Goal: Task Accomplishment & Management: Manage account settings

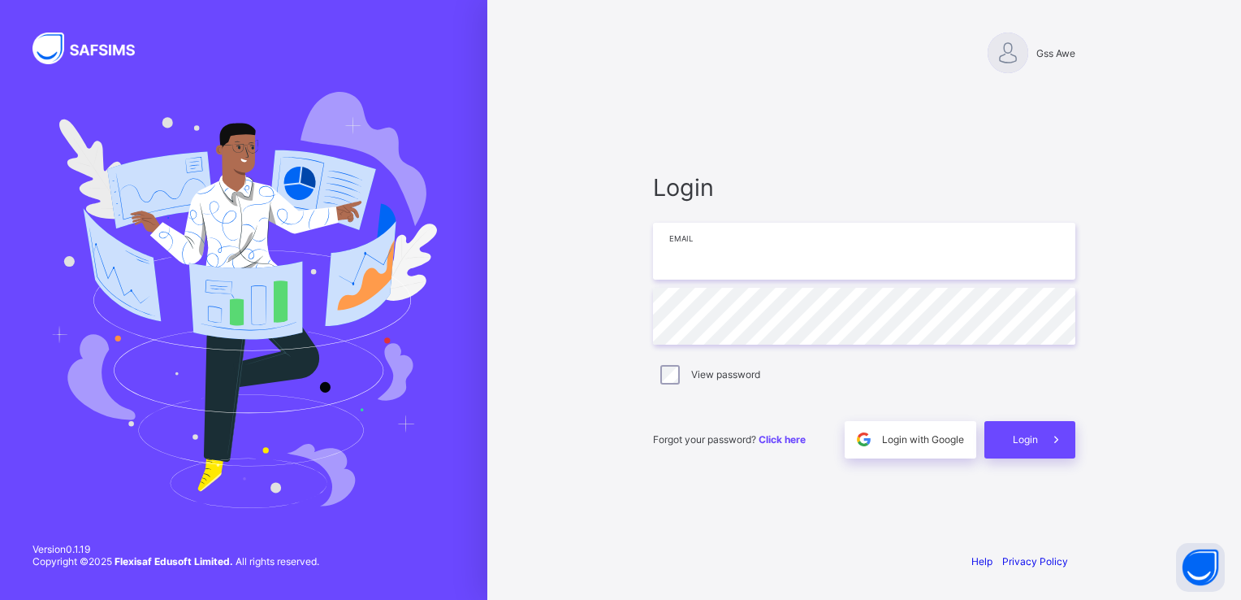
type input "**********"
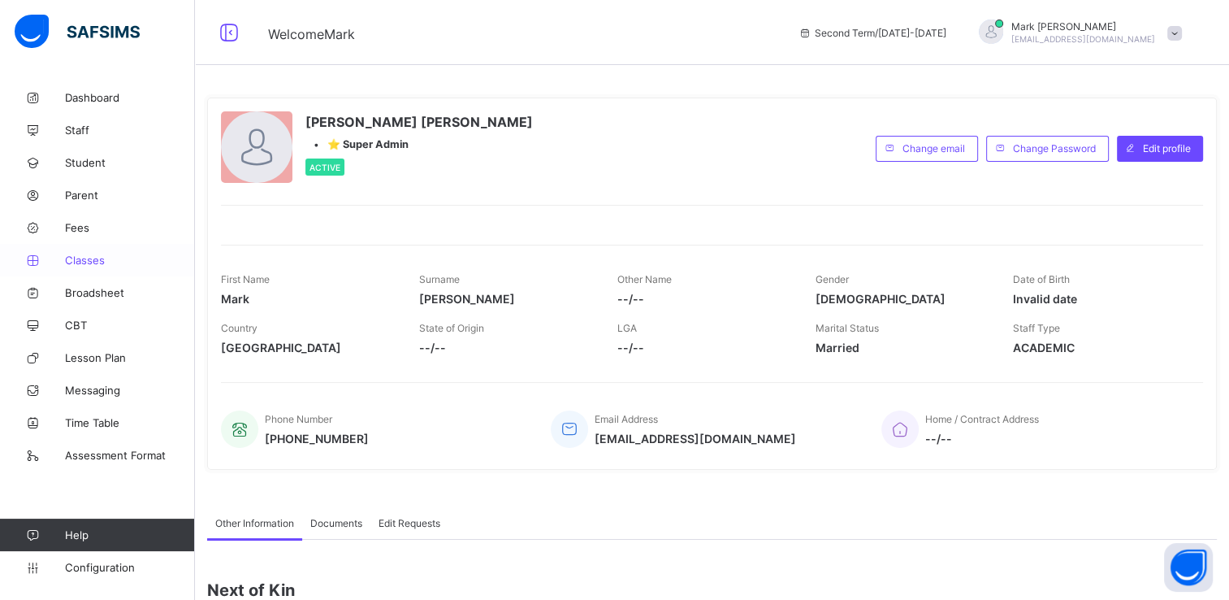
click at [98, 265] on span "Classes" at bounding box center [130, 259] width 130 height 13
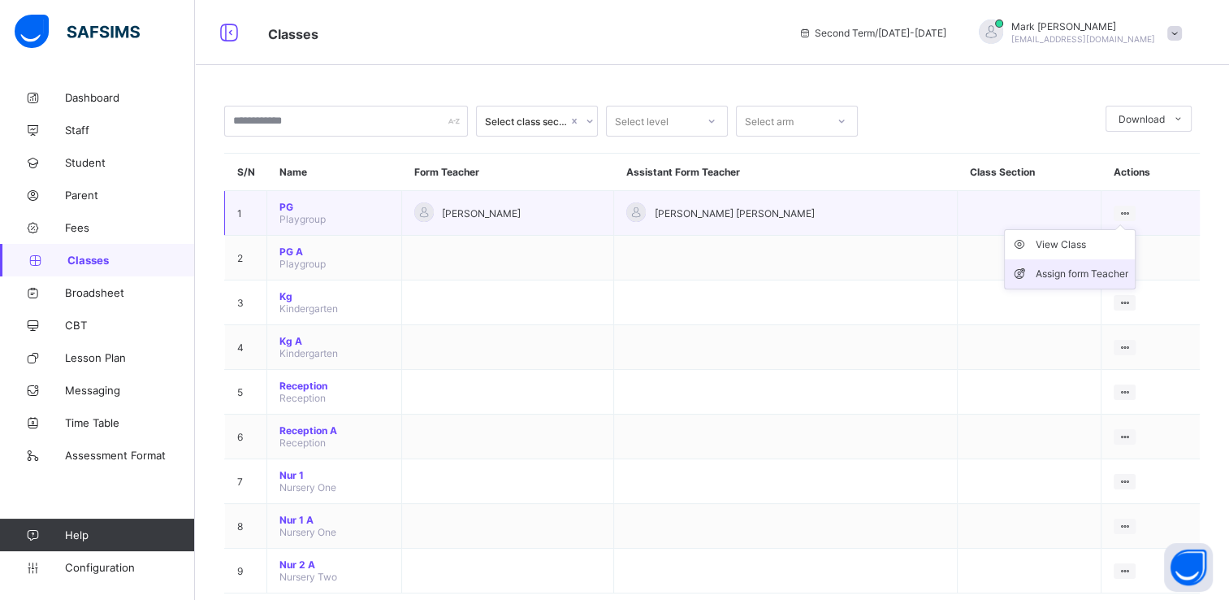
click at [1048, 275] on div "Assign form Teacher" at bounding box center [1082, 274] width 93 height 16
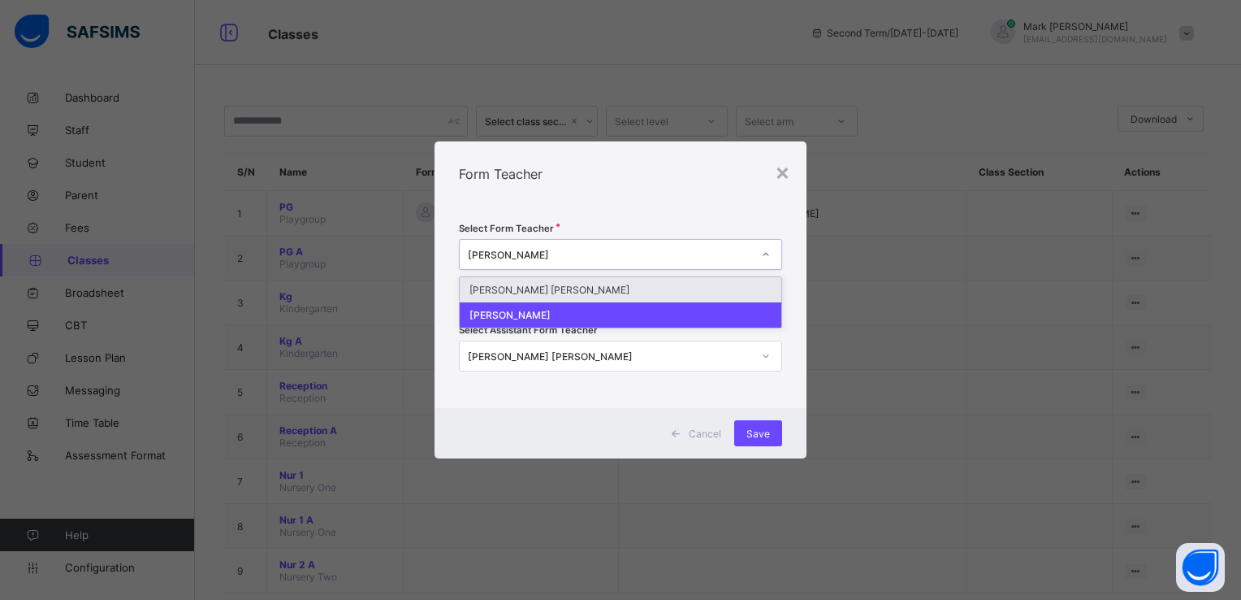
click at [715, 262] on div "[PERSON_NAME]" at bounding box center [605, 254] width 291 height 23
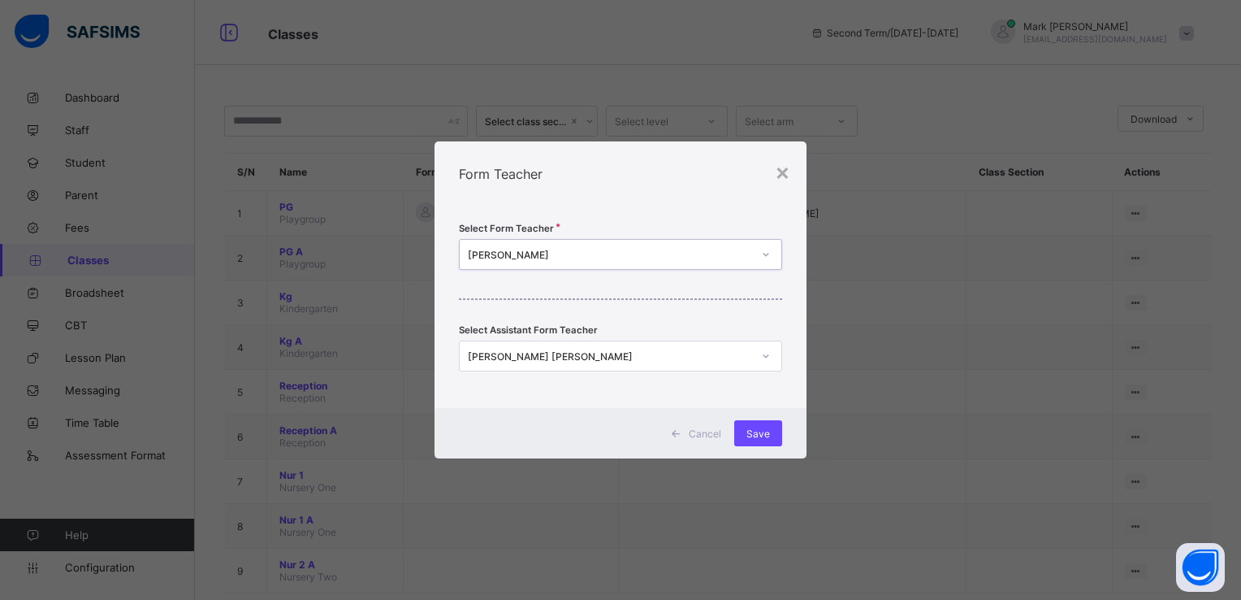
click at [715, 262] on div "[PERSON_NAME]" at bounding box center [605, 254] width 291 height 23
click at [710, 359] on div "[PERSON_NAME] [PERSON_NAME]" at bounding box center [610, 356] width 284 height 12
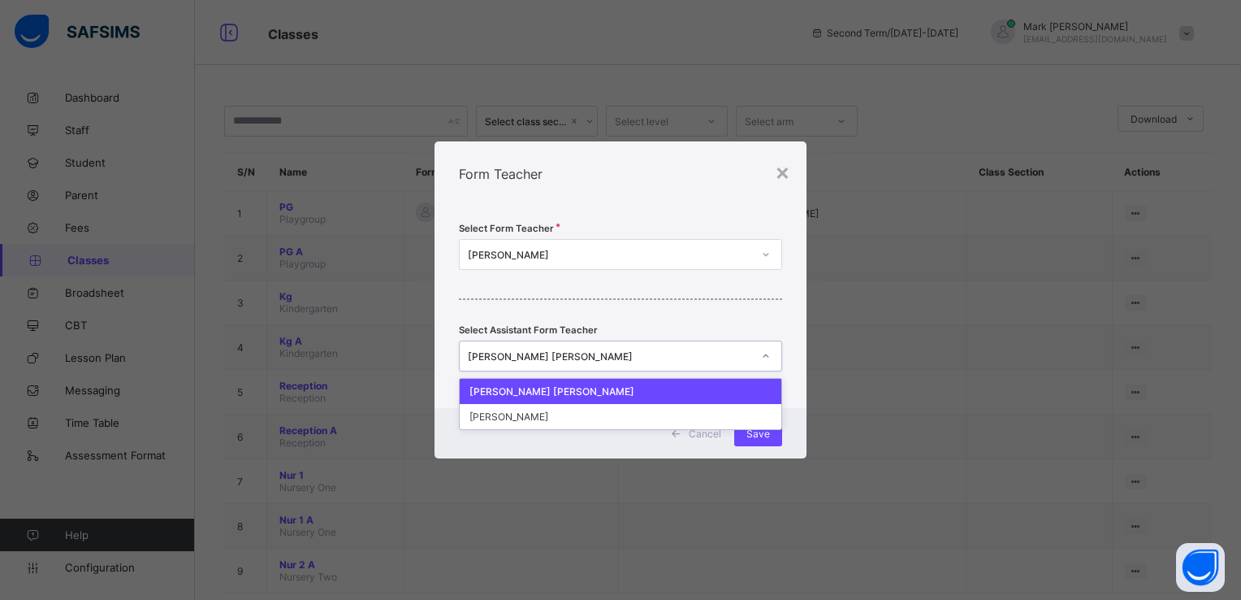
click at [710, 359] on div "[PERSON_NAME] [PERSON_NAME]" at bounding box center [610, 356] width 284 height 12
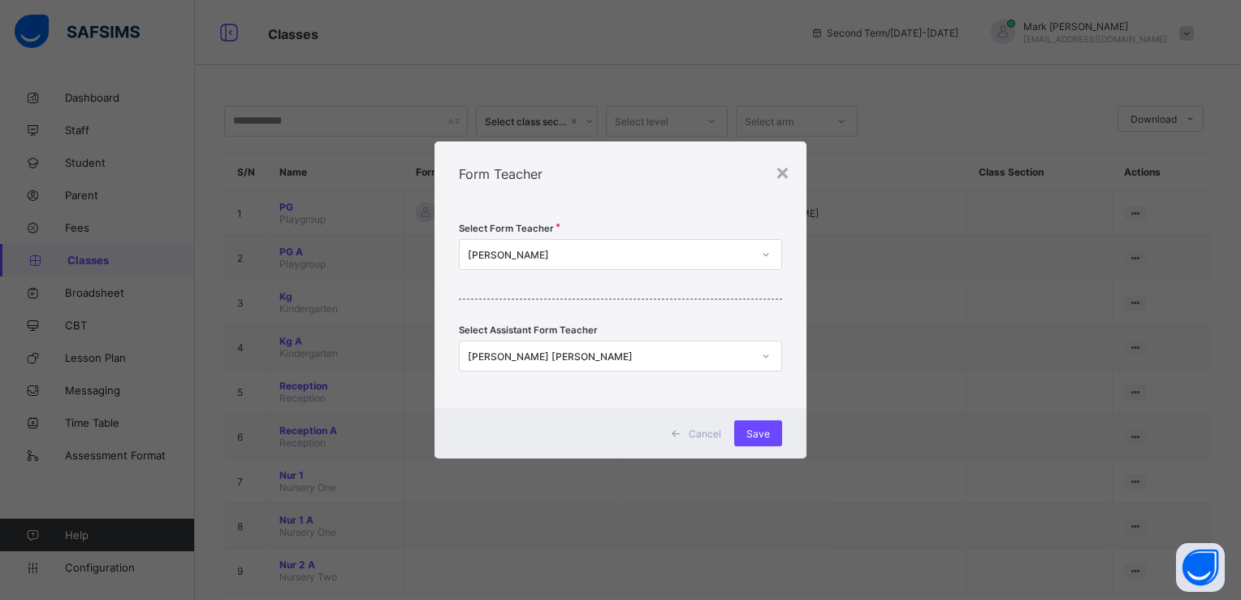
click at [851, 229] on div "× Form Teacher Select Form Teacher [PERSON_NAME] Select Assistant Form Teacher …" at bounding box center [620, 300] width 1241 height 600
click at [787, 181] on div "×" at bounding box center [782, 172] width 15 height 28
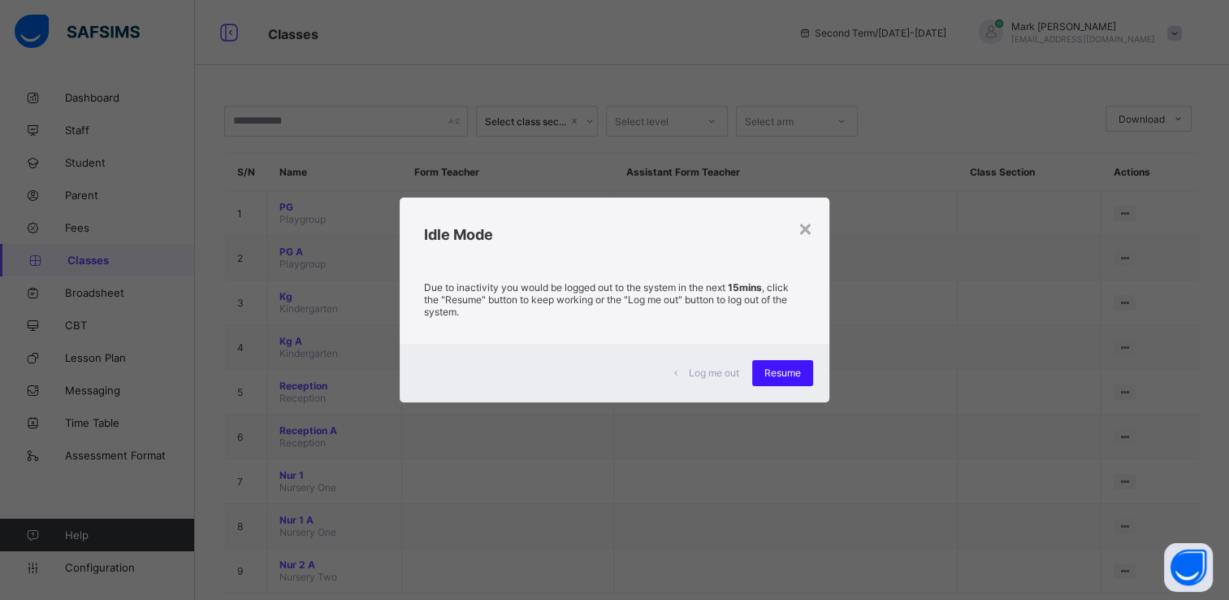
click at [785, 363] on div "Resume" at bounding box center [782, 373] width 61 height 26
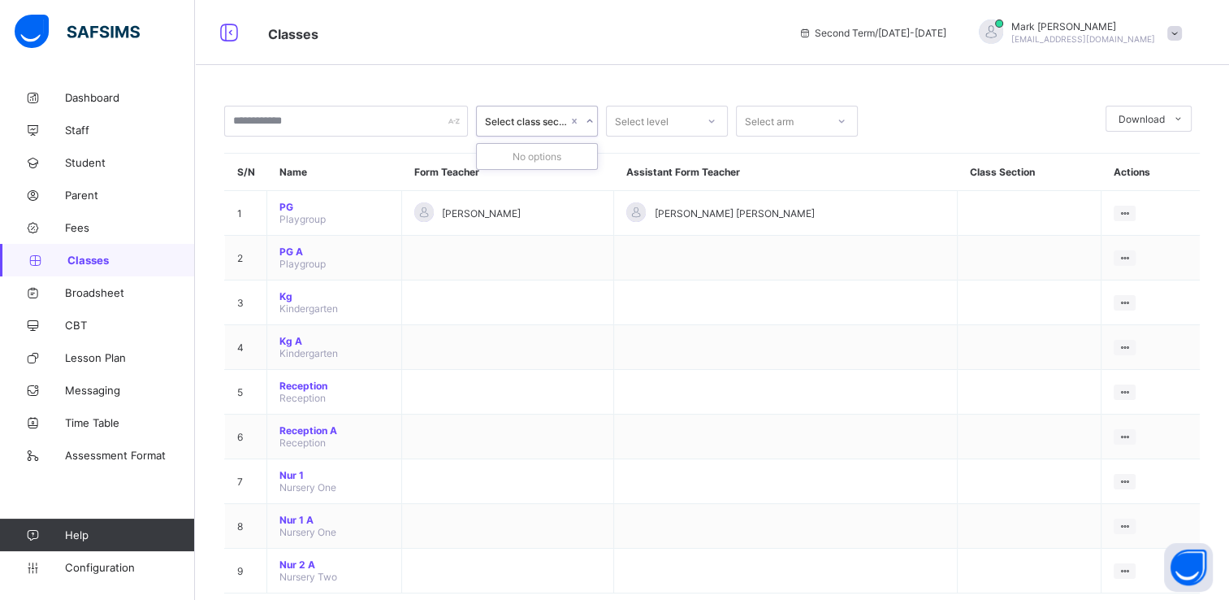
click at [550, 125] on div "Select class section" at bounding box center [526, 121] width 83 height 12
click at [627, 132] on div "Select level" at bounding box center [642, 121] width 54 height 31
click at [790, 132] on div "Select arm" at bounding box center [797, 121] width 122 height 31
click at [790, 153] on div "A" at bounding box center [797, 156] width 120 height 25
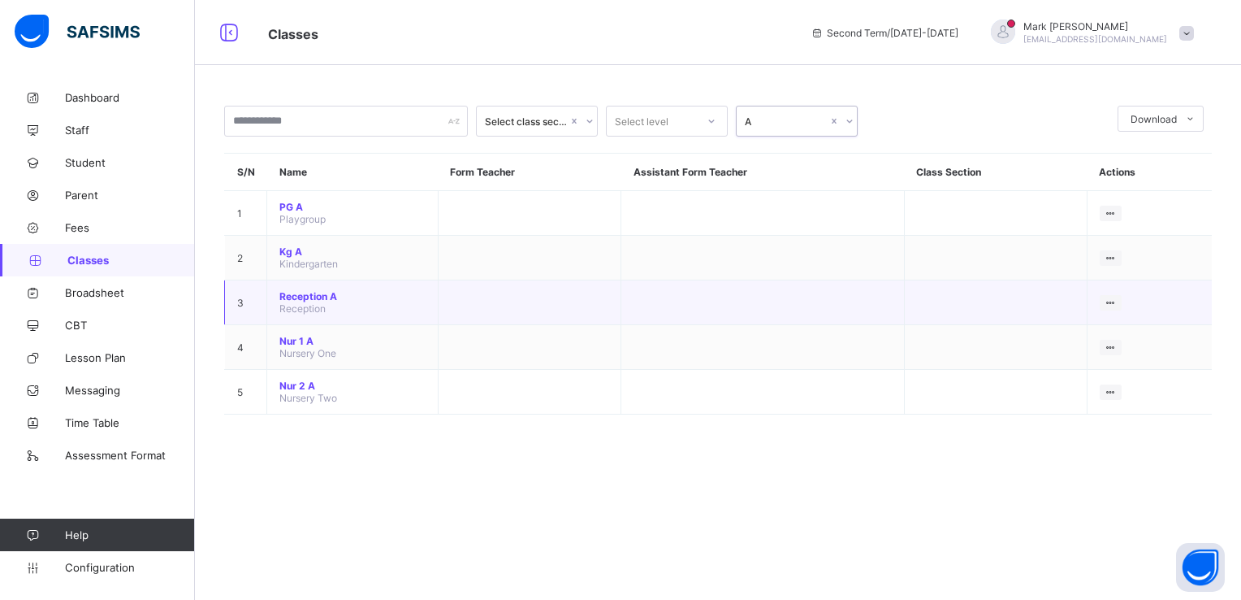
click at [309, 305] on span "Reception" at bounding box center [302, 308] width 46 height 12
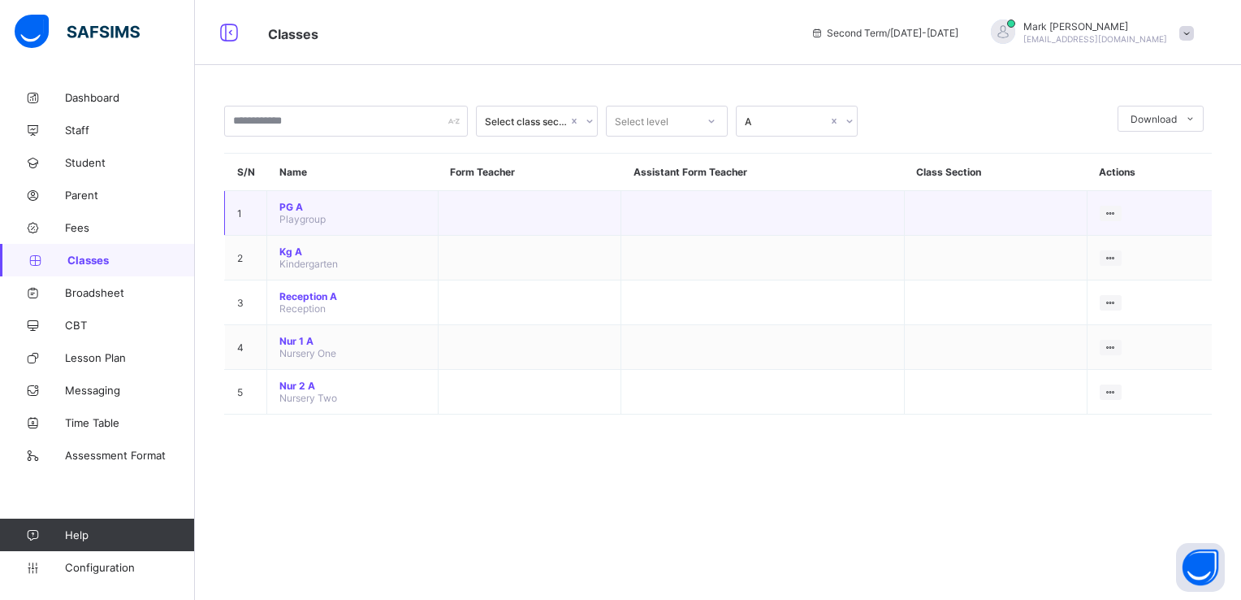
click at [289, 206] on span "PG A" at bounding box center [352, 207] width 146 height 12
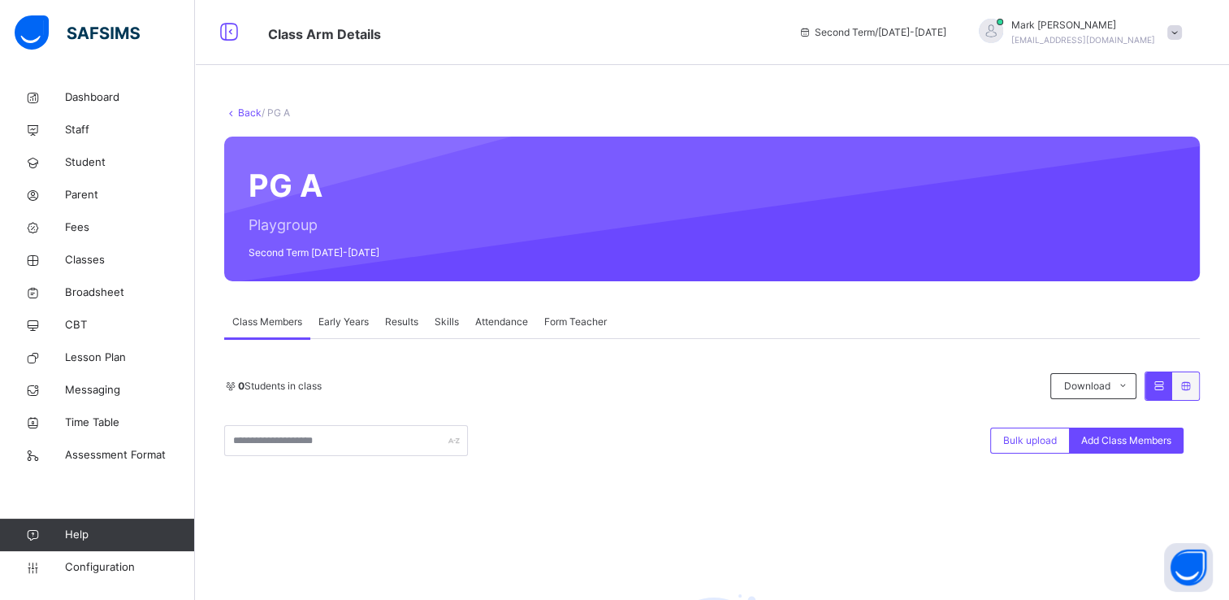
click at [442, 323] on span "Skills" at bounding box center [447, 321] width 24 height 15
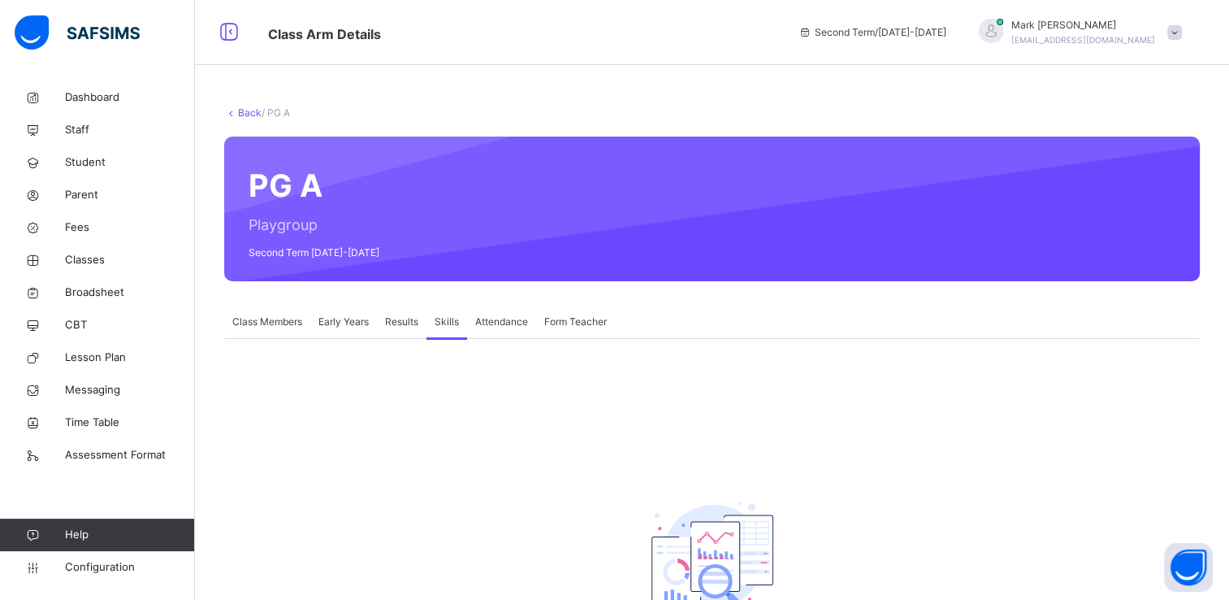
click at [508, 326] on span "Attendance" at bounding box center [501, 321] width 53 height 15
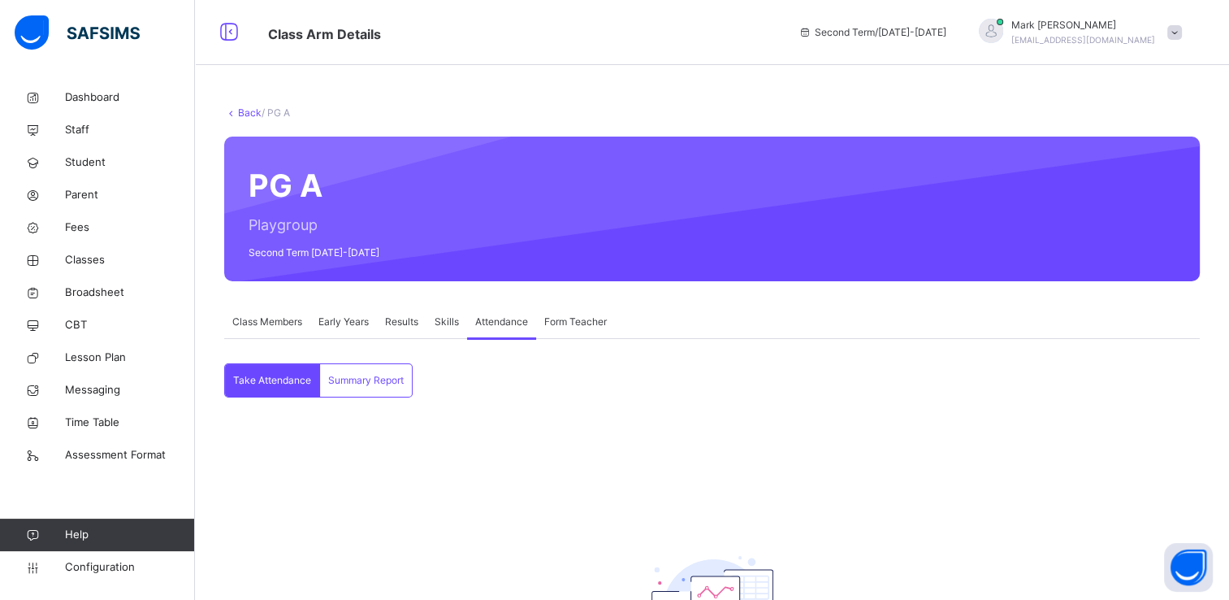
click at [289, 382] on span "Take Attendance" at bounding box center [272, 380] width 78 height 15
click at [568, 320] on span "Form Teacher" at bounding box center [575, 321] width 63 height 15
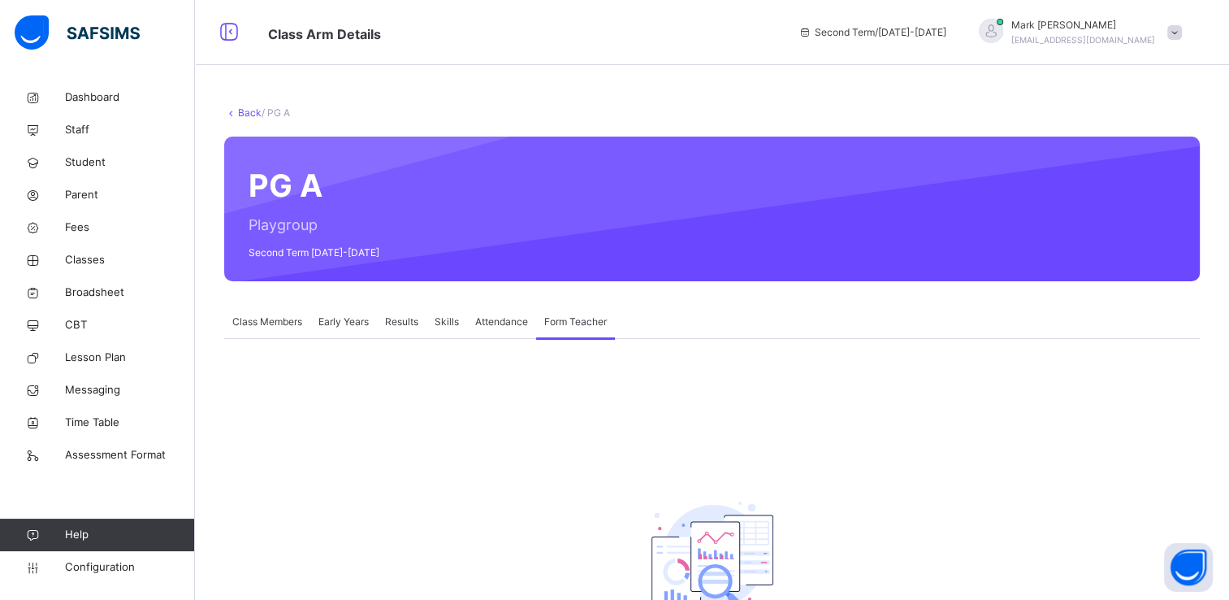
click at [292, 332] on div "Class Members" at bounding box center [267, 321] width 86 height 32
